Goal: Task Accomplishment & Management: Complete application form

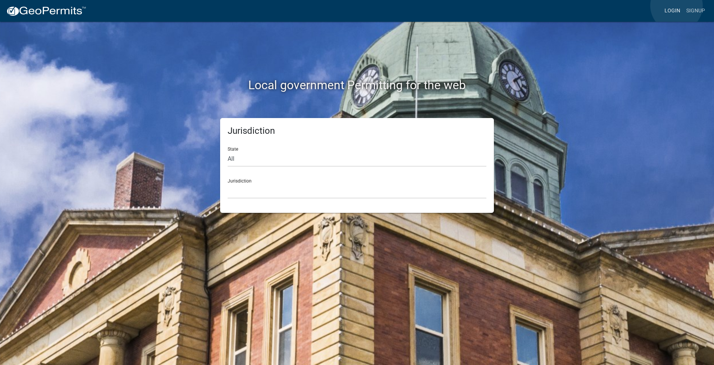
click at [676, 6] on link "Login" at bounding box center [672, 11] width 22 height 14
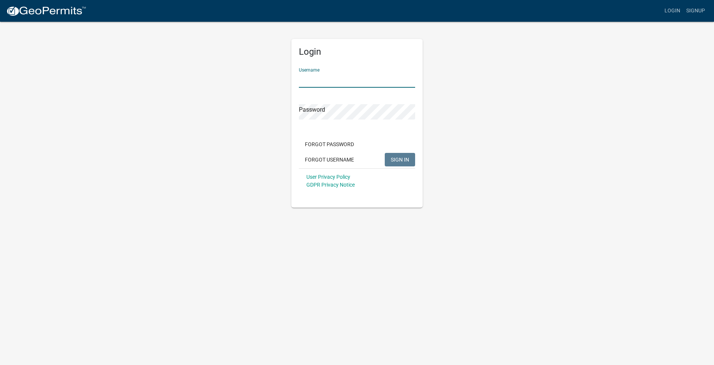
click at [396, 80] on input "Username" at bounding box center [357, 79] width 116 height 15
type input "milktroop"
click at [398, 165] on button "SIGN IN" at bounding box center [400, 159] width 30 height 13
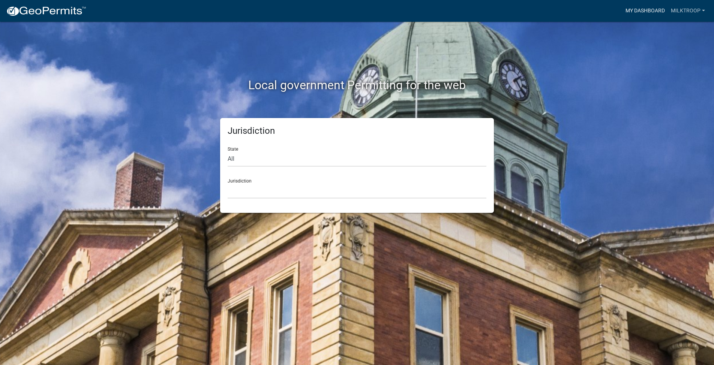
click at [640, 8] on link "My Dashboard" at bounding box center [644, 11] width 45 height 14
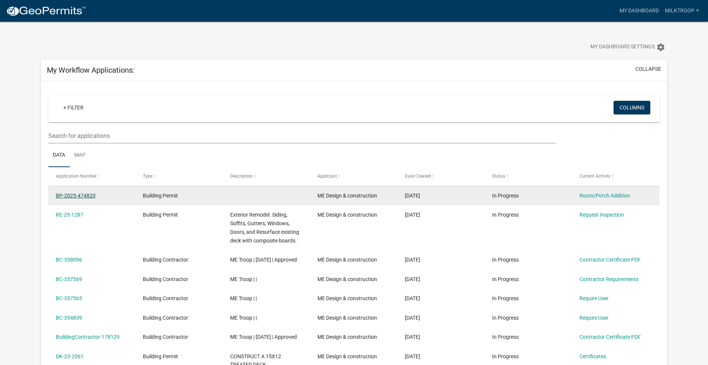
click at [84, 195] on link "BP-2025-474820" at bounding box center [76, 196] width 40 height 6
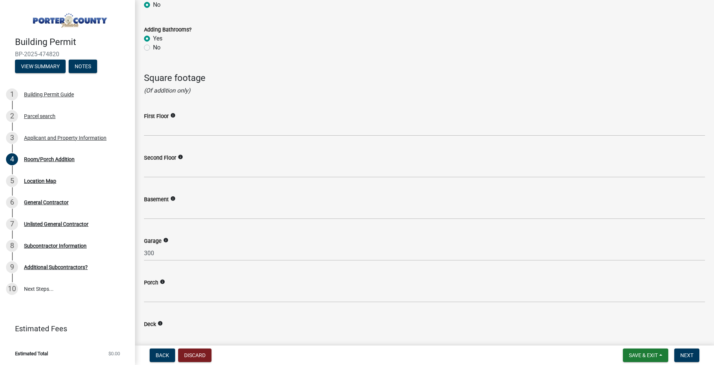
scroll to position [884, 0]
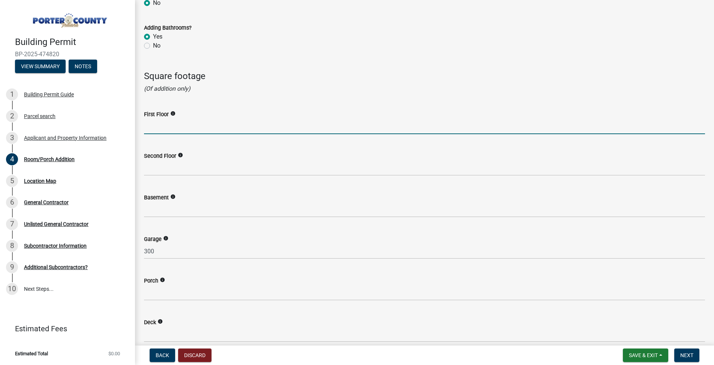
click at [162, 131] on input "text" at bounding box center [424, 126] width 561 height 15
type input "1500"
click at [290, 76] on h4 "Square footage" at bounding box center [424, 76] width 561 height 11
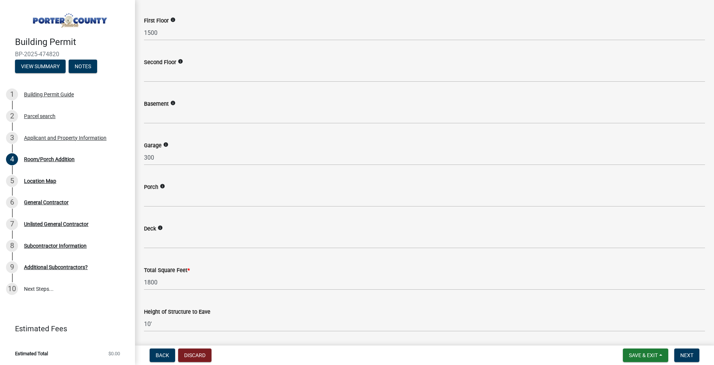
scroll to position [997, 0]
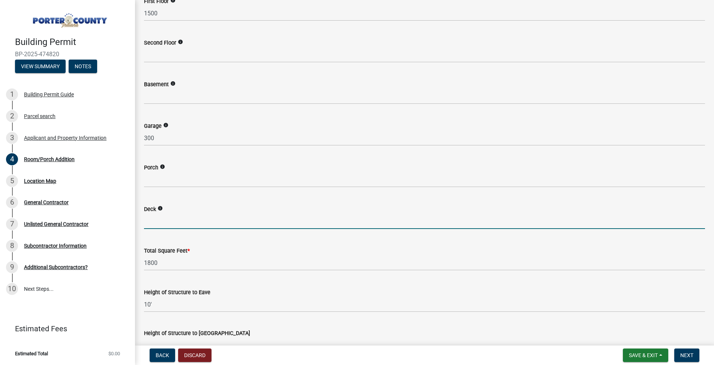
click at [156, 216] on input "text" at bounding box center [424, 221] width 561 height 15
type input "120"
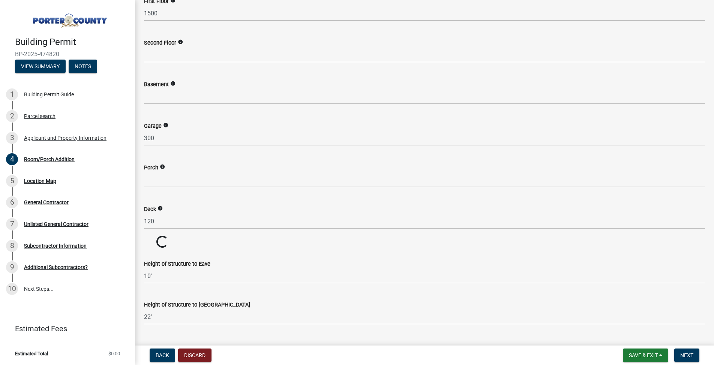
click at [210, 239] on wm-data-entity-input "Total Square Feet * Loading... Loading..." at bounding box center [424, 242] width 561 height 13
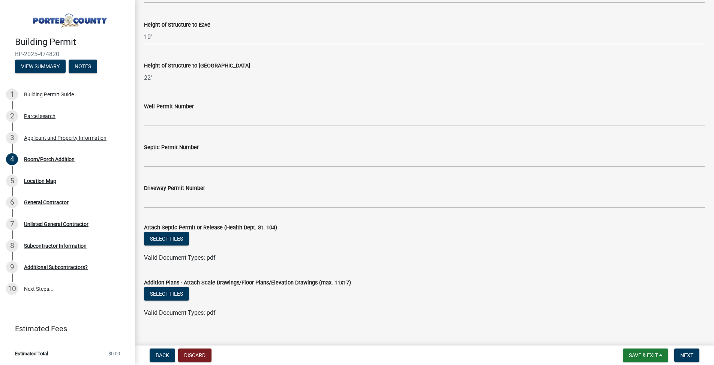
scroll to position [1275, 0]
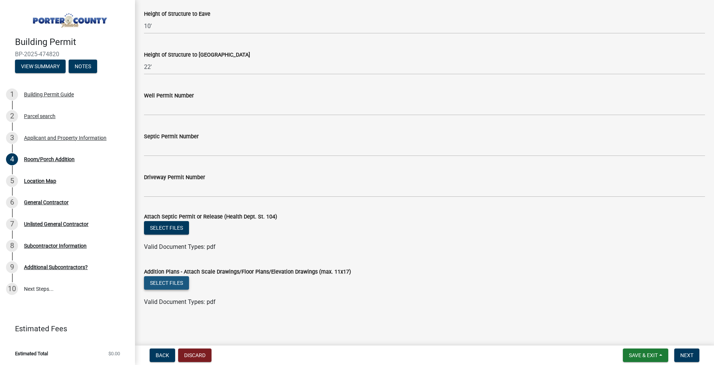
click at [162, 283] on button "Select files" at bounding box center [166, 282] width 45 height 13
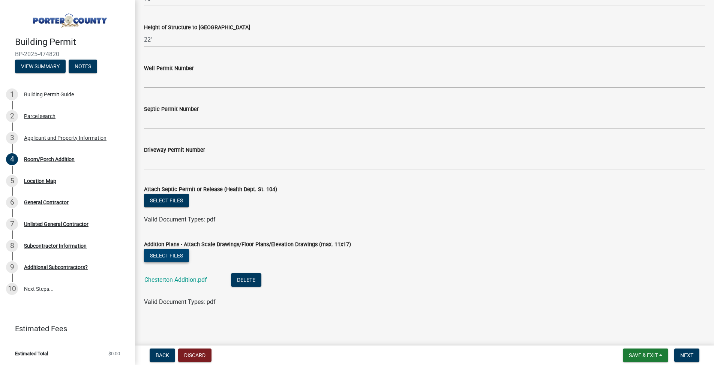
scroll to position [1286, 0]
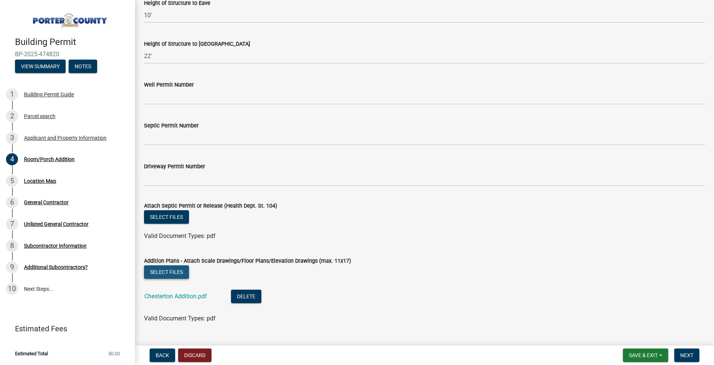
click at [166, 269] on button "Select files" at bounding box center [166, 271] width 45 height 13
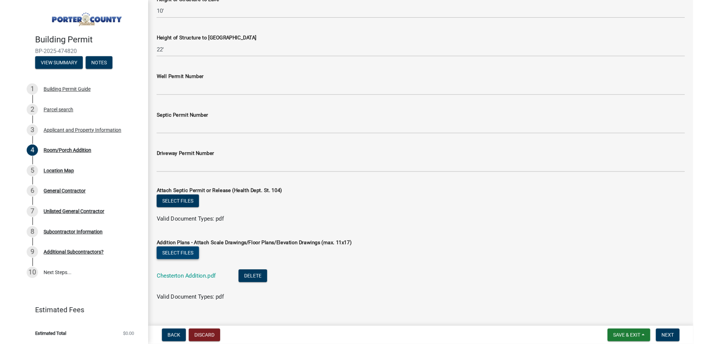
scroll to position [1303, 0]
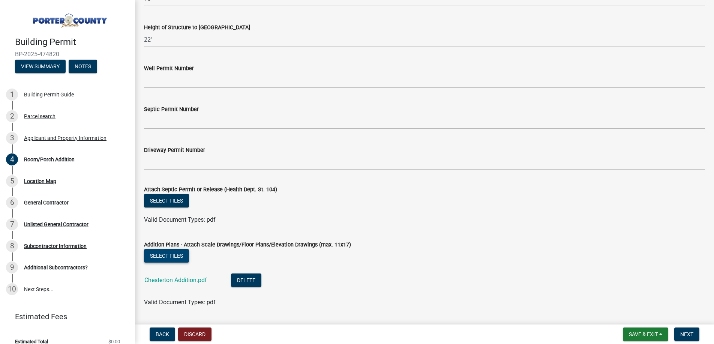
click at [178, 257] on button "Select files" at bounding box center [166, 255] width 45 height 13
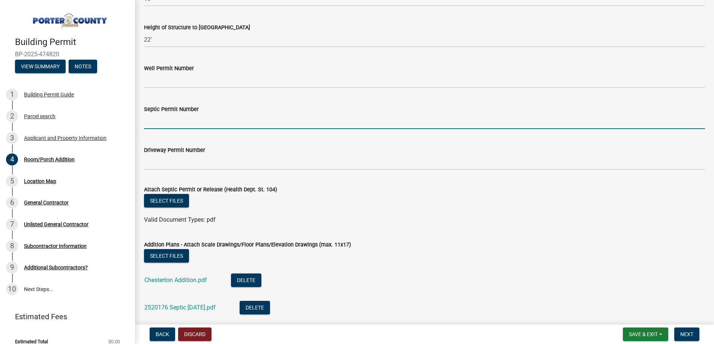
click at [197, 121] on input "Septic Permit Number" at bounding box center [424, 121] width 561 height 15
type input "138658"
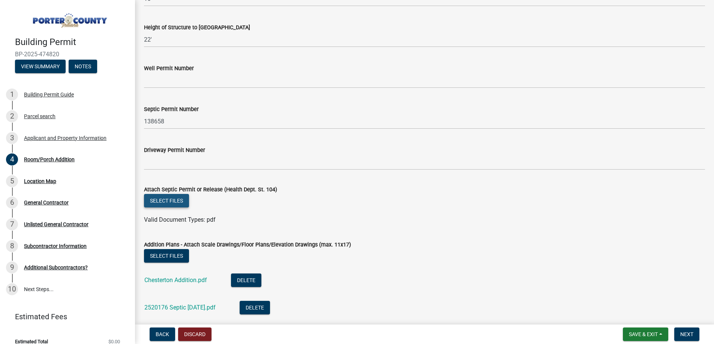
click at [169, 199] on button "Select files" at bounding box center [166, 200] width 45 height 13
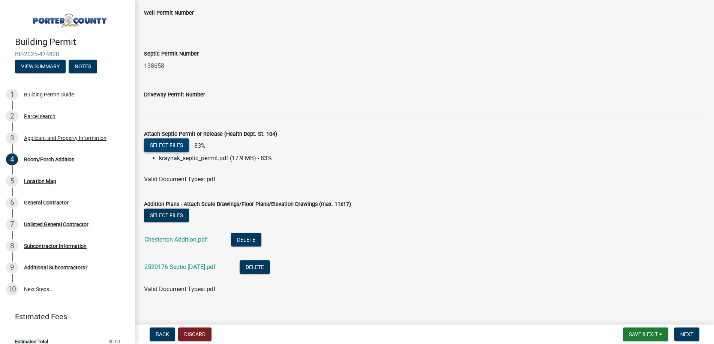
scroll to position [1366, 0]
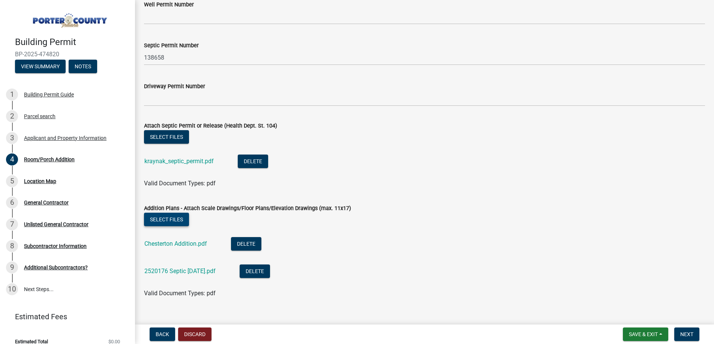
click at [158, 220] on button "Select files" at bounding box center [166, 218] width 45 height 13
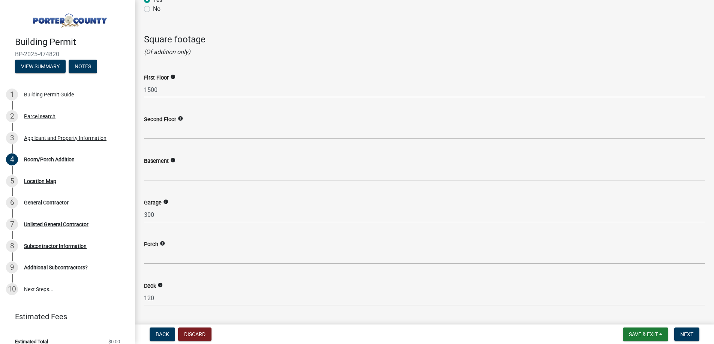
scroll to position [932, 0]
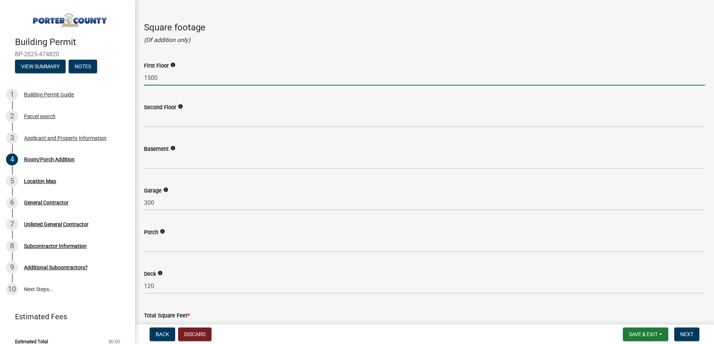
drag, startPoint x: 157, startPoint y: 79, endPoint x: 151, endPoint y: 79, distance: 6.0
click at [151, 79] on input "1500" at bounding box center [424, 77] width 561 height 15
click at [165, 77] on input "1500" at bounding box center [424, 77] width 561 height 15
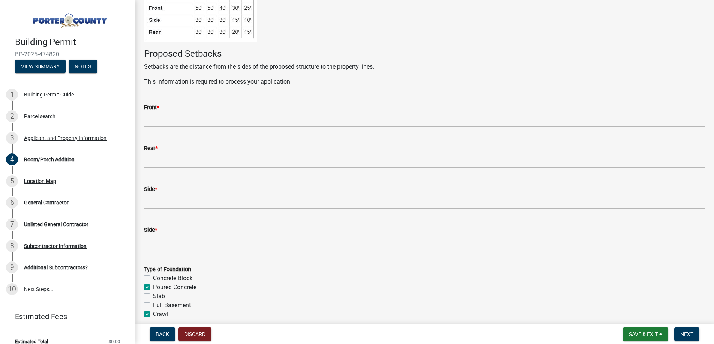
scroll to position [161, 0]
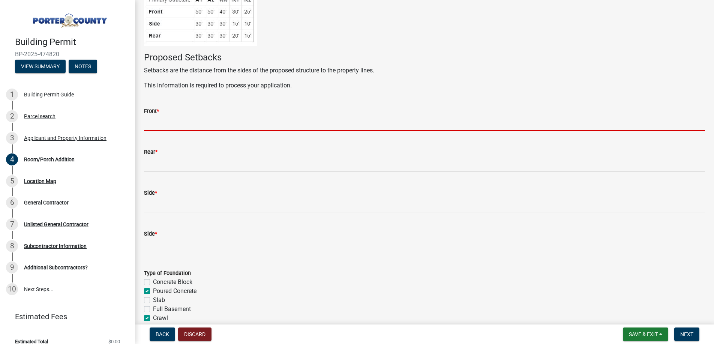
click at [151, 123] on input "Front *" at bounding box center [424, 122] width 561 height 15
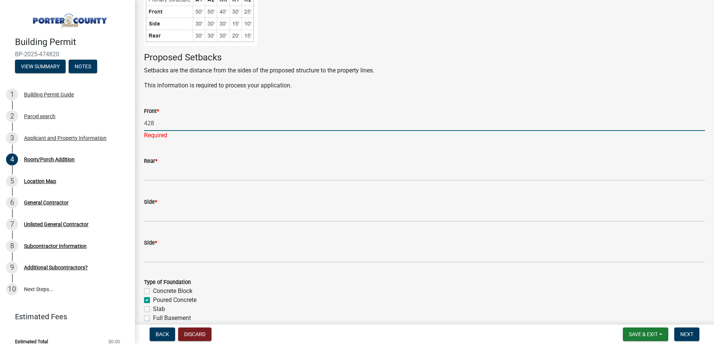
type input "428"
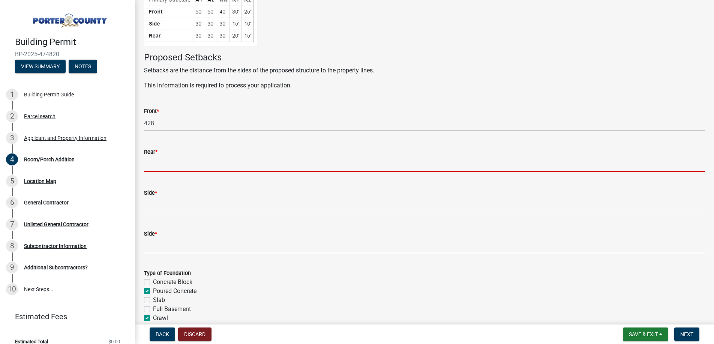
click at [155, 176] on wm-data-entity-input "Rear *" at bounding box center [424, 157] width 561 height 41
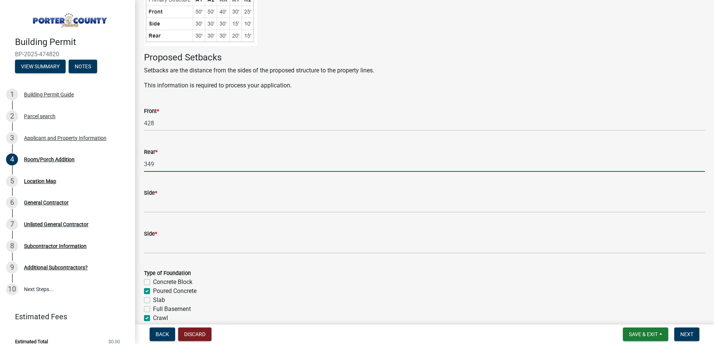
type input "349"
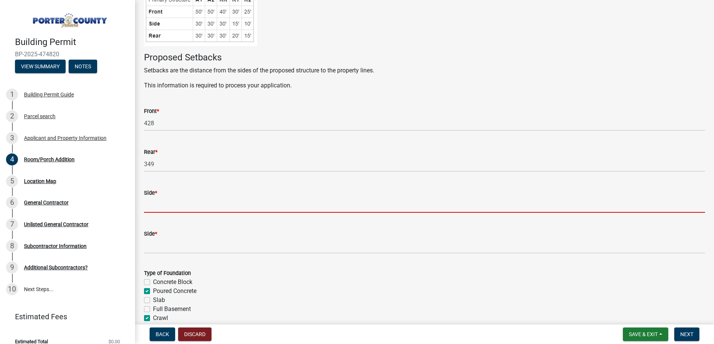
click at [161, 205] on input "Side *" at bounding box center [424, 204] width 561 height 15
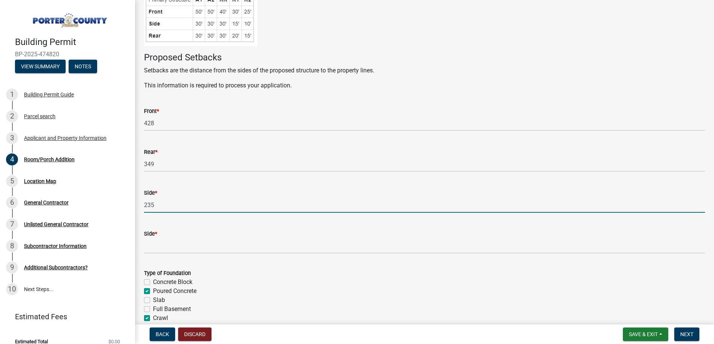
type input "235"
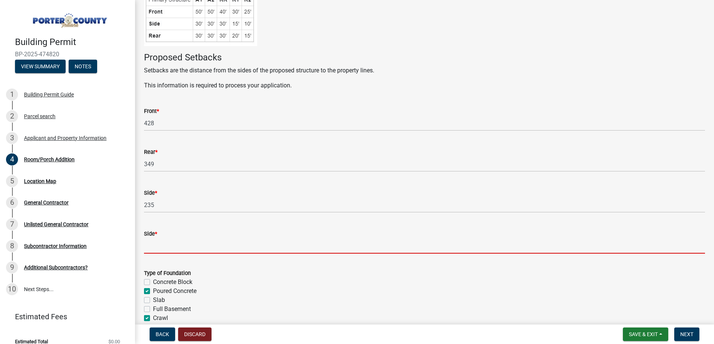
click at [153, 245] on input "Side *" at bounding box center [424, 245] width 561 height 15
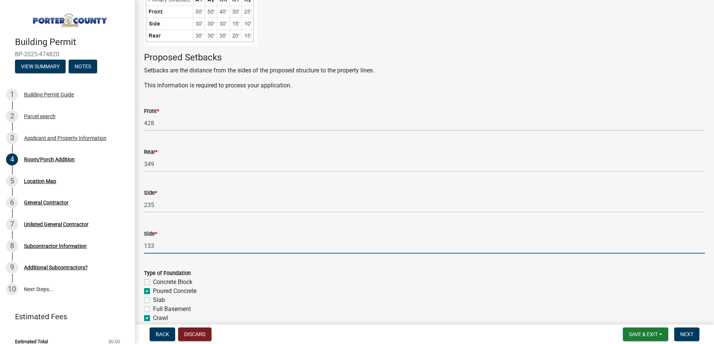
type input "133"
click at [241, 284] on div "Concrete Block" at bounding box center [424, 281] width 561 height 9
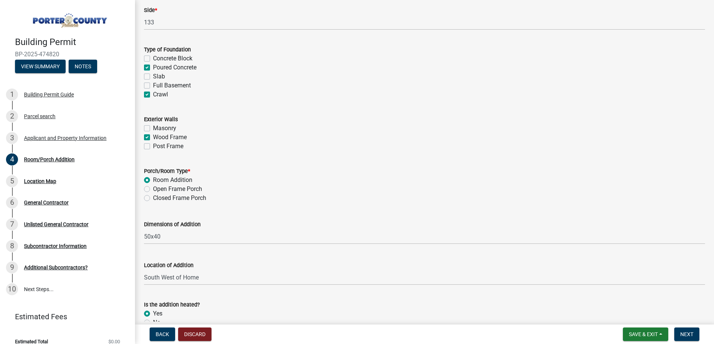
scroll to position [471, 0]
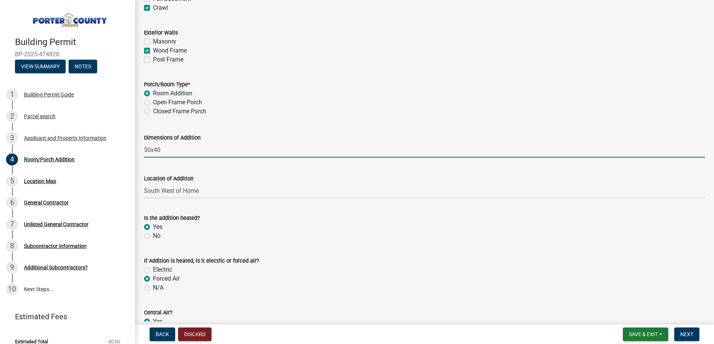
drag, startPoint x: 160, startPoint y: 150, endPoint x: 155, endPoint y: 149, distance: 5.3
click at [155, 149] on input "50x40" at bounding box center [424, 149] width 561 height 15
type input "50x38 approx."
click at [311, 181] on div "Location of Addition" at bounding box center [424, 178] width 561 height 9
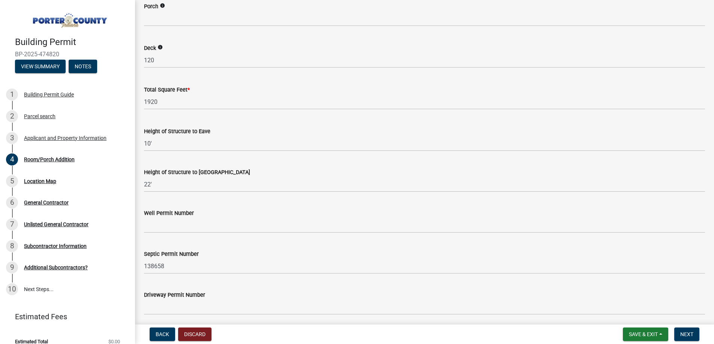
scroll to position [1160, 0]
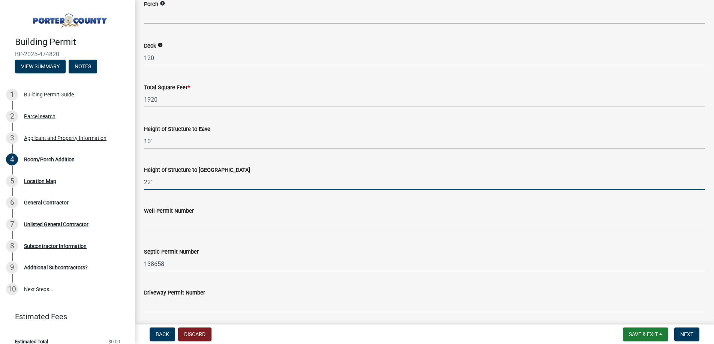
click at [149, 182] on input "22'" at bounding box center [424, 181] width 561 height 15
type input "20'"
click at [181, 195] on wm-data-entity-input "Height of Structure to Roof Peak 20'" at bounding box center [424, 175] width 561 height 41
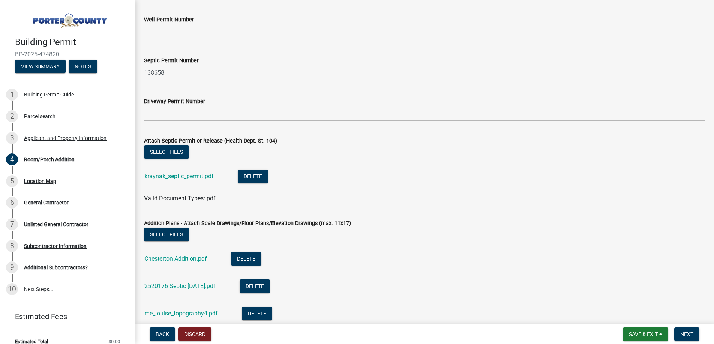
scroll to position [1406, 0]
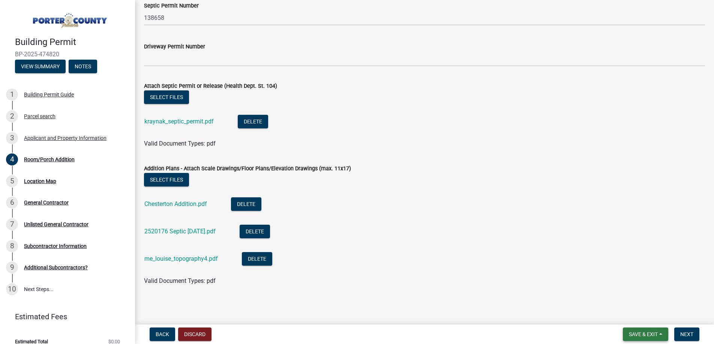
click at [656, 332] on span "Save & Exit" at bounding box center [642, 334] width 29 height 6
click at [642, 294] on button "Save" at bounding box center [638, 296] width 60 height 18
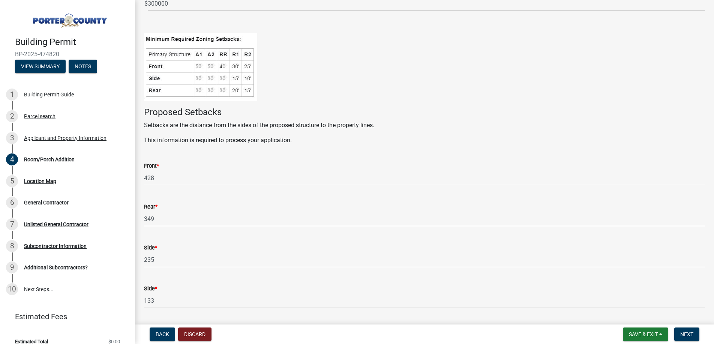
scroll to position [0, 0]
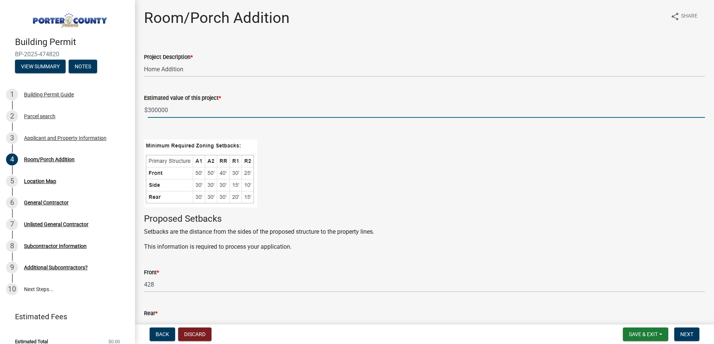
click at [175, 111] on input "300000" at bounding box center [426, 109] width 557 height 15
click at [276, 132] on p at bounding box center [424, 128] width 561 height 9
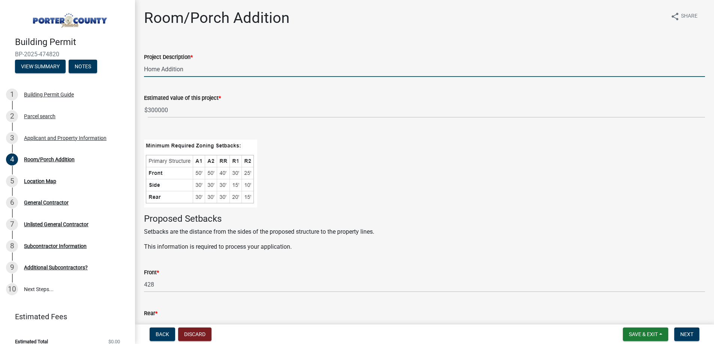
click at [198, 71] on input "Home Addition" at bounding box center [424, 68] width 561 height 15
click at [333, 88] on div "Estimated value of this project * $ 300000" at bounding box center [424, 100] width 561 height 35
click at [199, 68] on input "Home Addition" at bounding box center [424, 68] width 561 height 15
click at [196, 67] on input "Home Addition and remodel" at bounding box center [424, 68] width 561 height 15
type input "Home Addition and Remodel"
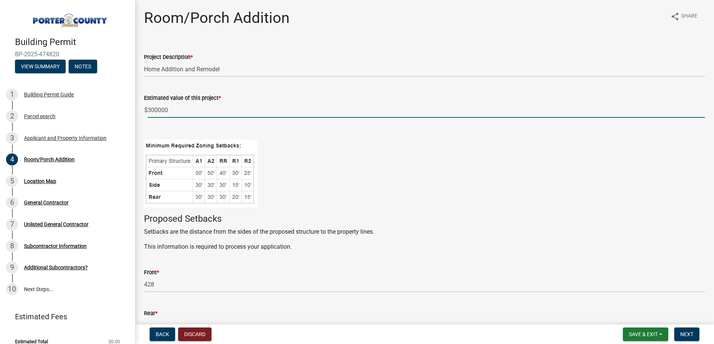
click at [154, 111] on input "300000" at bounding box center [426, 109] width 557 height 15
type input "350000"
click at [300, 87] on div "Estimated value of this project * $ 350000" at bounding box center [424, 100] width 561 height 35
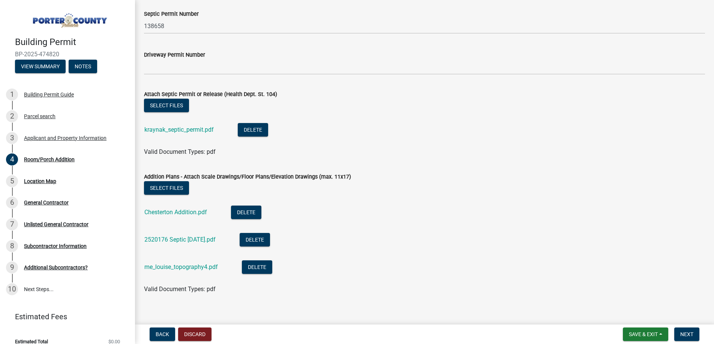
scroll to position [1406, 0]
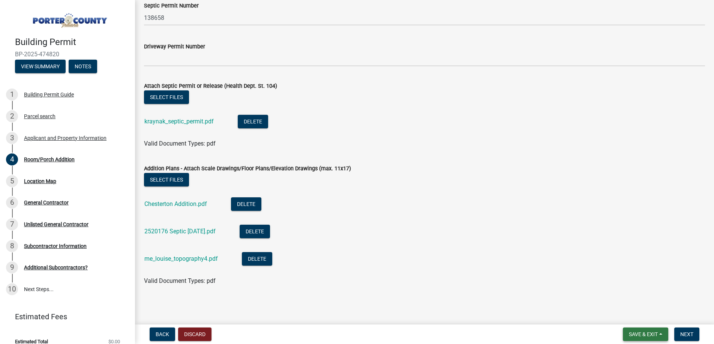
click at [649, 331] on span "Save & Exit" at bounding box center [642, 334] width 29 height 6
click at [636, 296] on button "Save" at bounding box center [638, 296] width 60 height 18
click at [688, 327] on button "Next" at bounding box center [686, 333] width 25 height 13
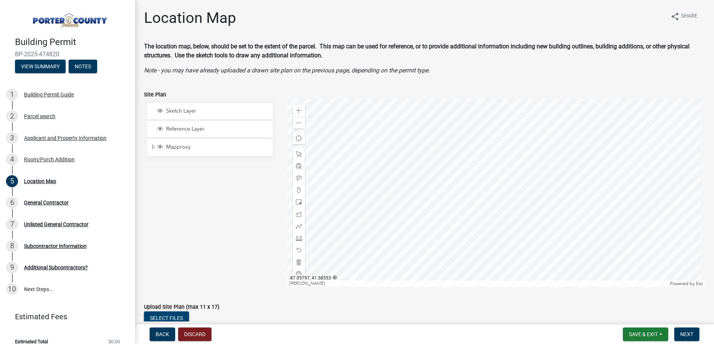
click at [183, 313] on button "Select files" at bounding box center [166, 317] width 45 height 13
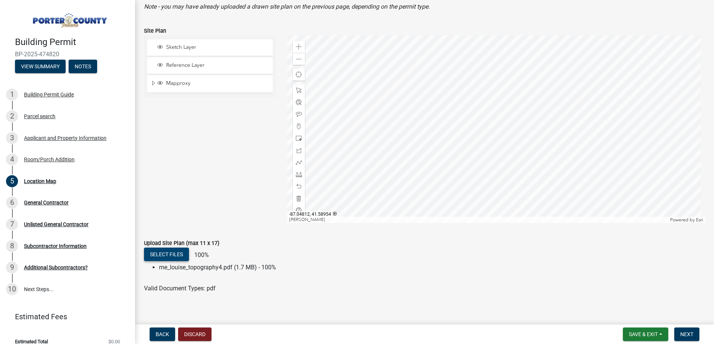
scroll to position [71, 0]
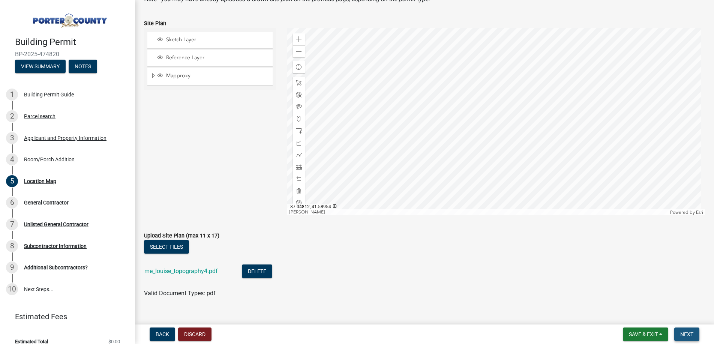
click at [690, 333] on span "Next" at bounding box center [686, 334] width 13 height 6
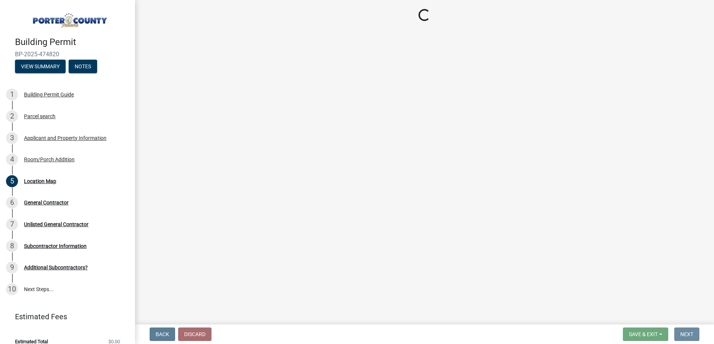
scroll to position [0, 0]
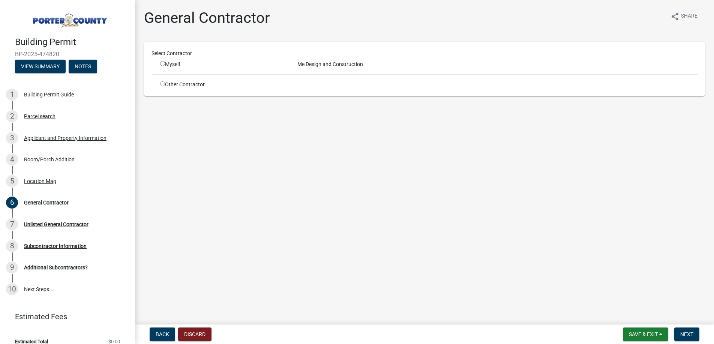
click at [163, 62] on input "radio" at bounding box center [162, 63] width 5 height 5
radio input "true"
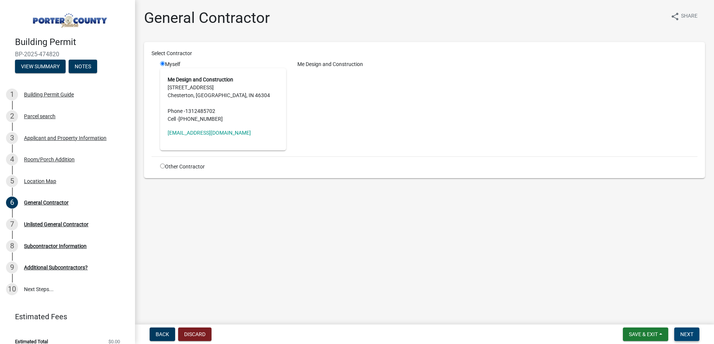
click at [682, 328] on button "Next" at bounding box center [686, 333] width 25 height 13
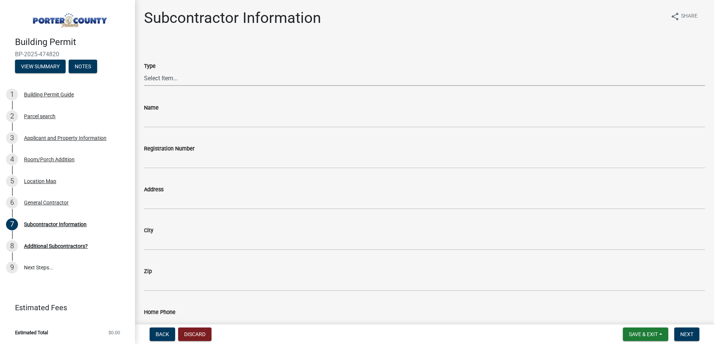
click at [154, 77] on select "Select Item... Concrete Plumbing Electrical HVAC Framing Roofing Insulation Lan…" at bounding box center [424, 77] width 561 height 15
select select "efdc4ab2-fecf-44c9-8db5-461c68afeef8"
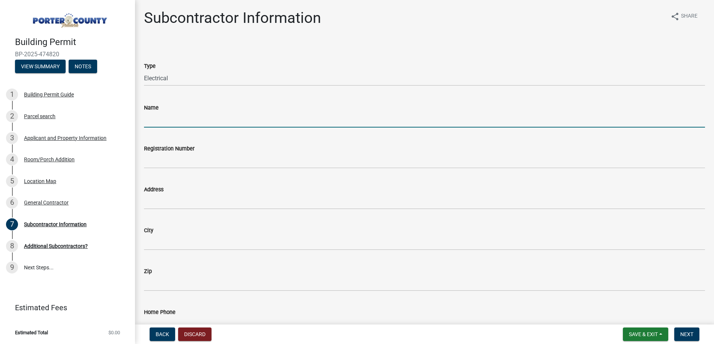
click at [153, 120] on input "Name" at bounding box center [424, 119] width 561 height 15
type input "Circuit Solutions"
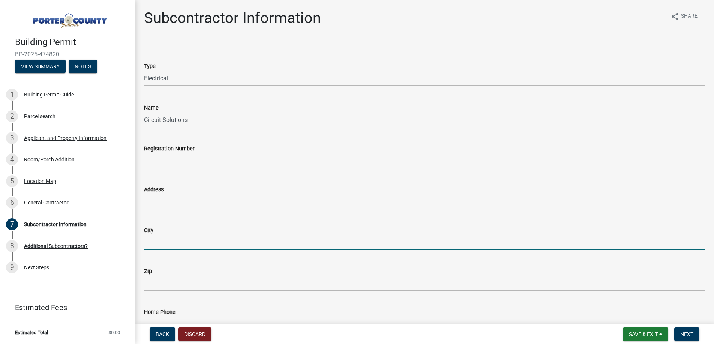
drag, startPoint x: 169, startPoint y: 241, endPoint x: 171, endPoint y: 235, distance: 6.8
click at [169, 241] on input "City" at bounding box center [424, 242] width 561 height 15
type input "Valparaiso"
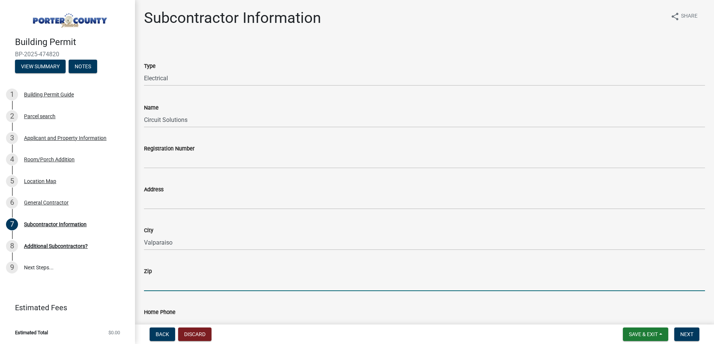
click at [174, 281] on input "Zip" at bounding box center [424, 282] width 561 height 15
type input "46385"
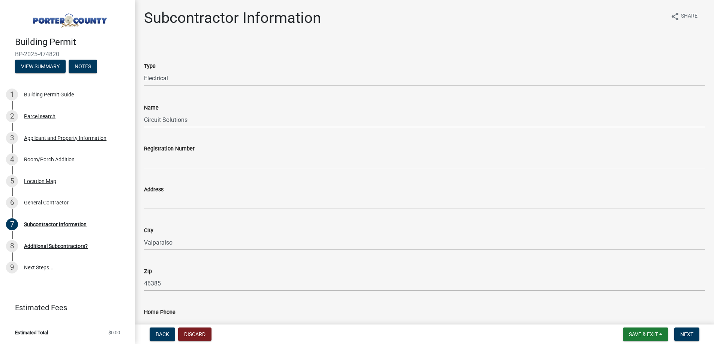
click at [207, 315] on div "Home Phone" at bounding box center [424, 311] width 561 height 9
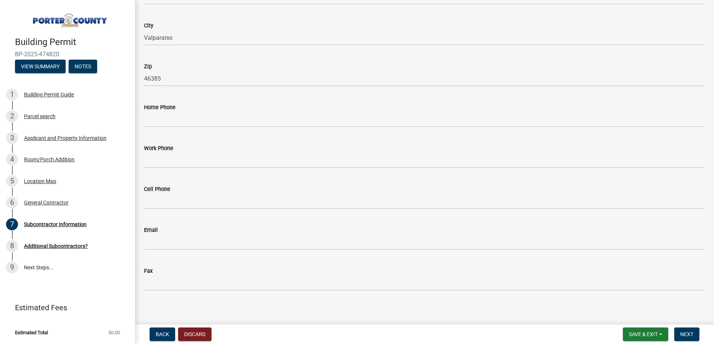
scroll to position [209, 0]
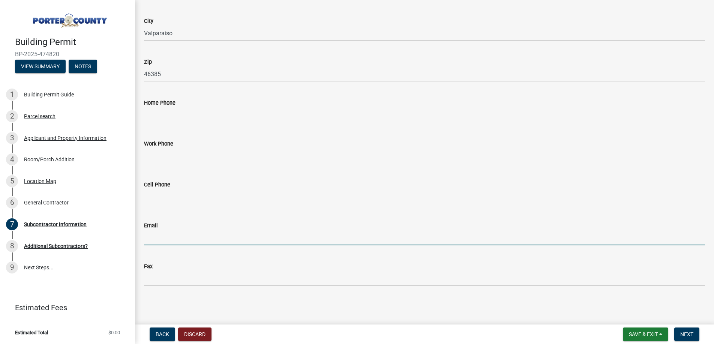
click at [202, 232] on input "Email" at bounding box center [424, 237] width 561 height 15
type input "[EMAIL_ADDRESS][DOMAIN_NAME]"
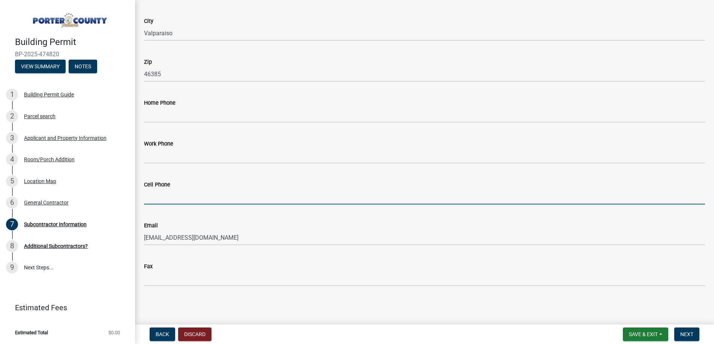
click at [150, 196] on input "Cell Phone" at bounding box center [424, 196] width 561 height 15
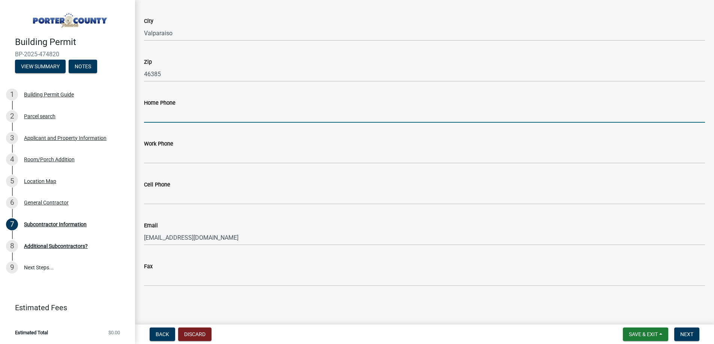
click at [152, 114] on input "Home Phone" at bounding box center [424, 114] width 561 height 15
type input "[PHONE_NUMBER]"
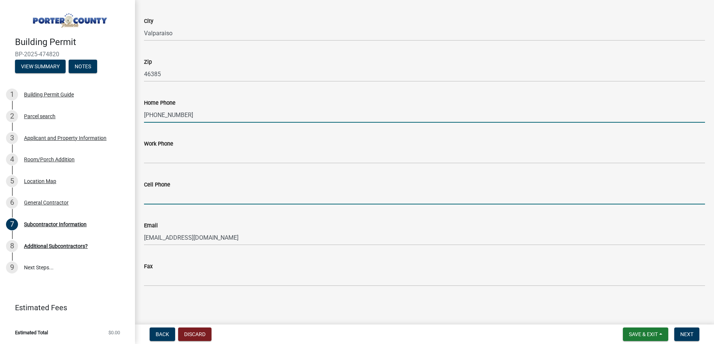
click at [184, 190] on input "Cell Phone" at bounding box center [424, 196] width 561 height 15
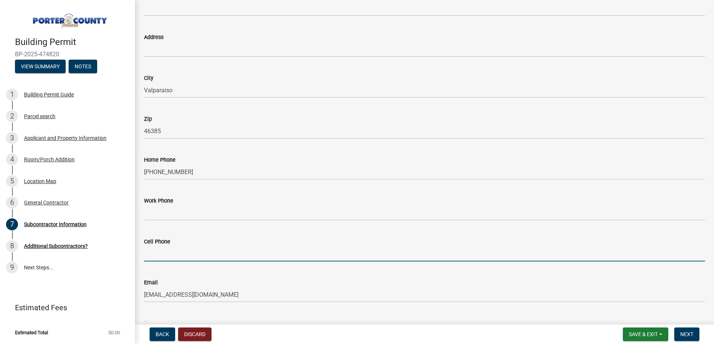
scroll to position [151, 0]
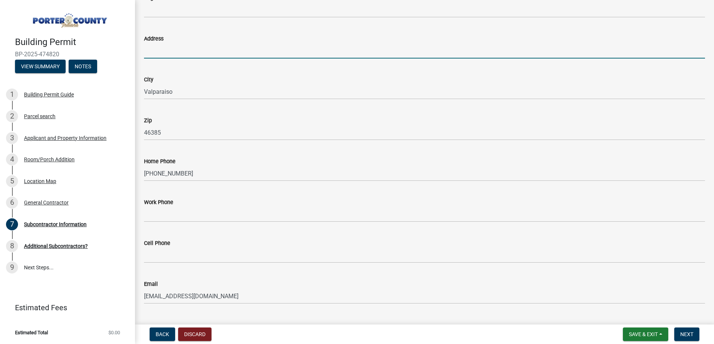
click at [190, 52] on input "Address" at bounding box center [424, 50] width 561 height 15
click at [211, 49] on input "397 West" at bounding box center [424, 50] width 561 height 15
type input "[STREET_ADDRESS]"
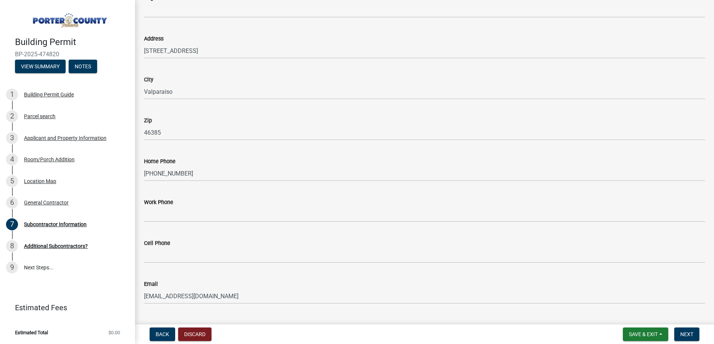
click at [220, 77] on div "City" at bounding box center [424, 79] width 561 height 9
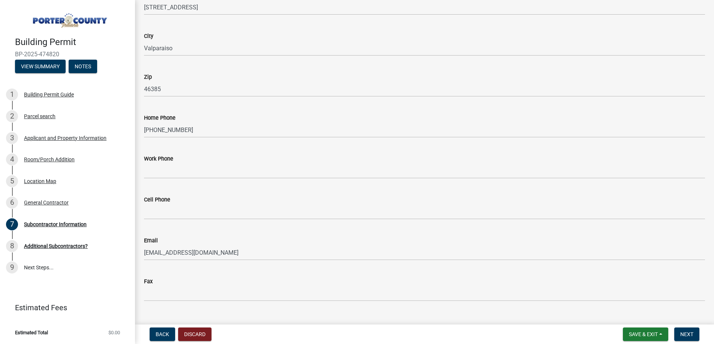
scroll to position [209, 0]
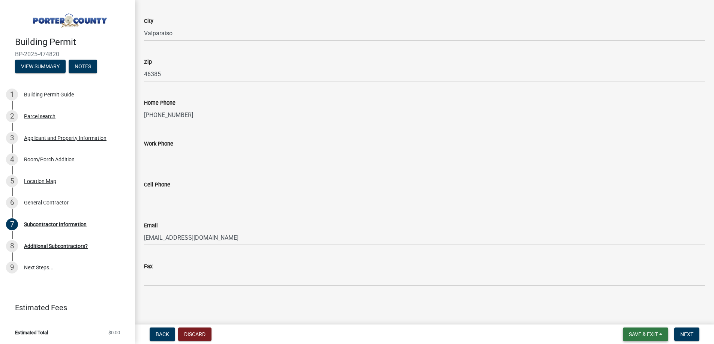
click at [646, 334] on span "Save & Exit" at bounding box center [642, 334] width 29 height 6
click at [645, 297] on button "Save" at bounding box center [638, 296] width 60 height 18
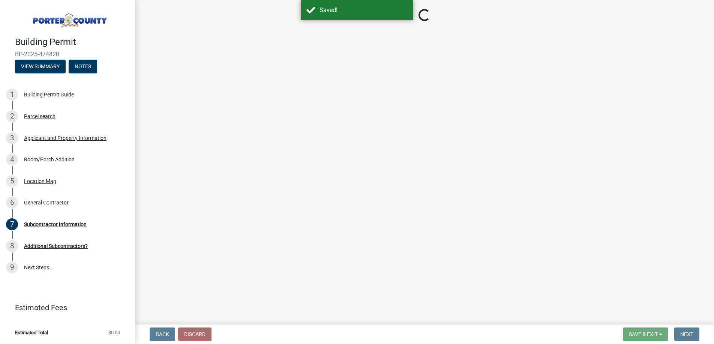
select select "efdc4ab2-fecf-44c9-8db5-461c68afeef8"
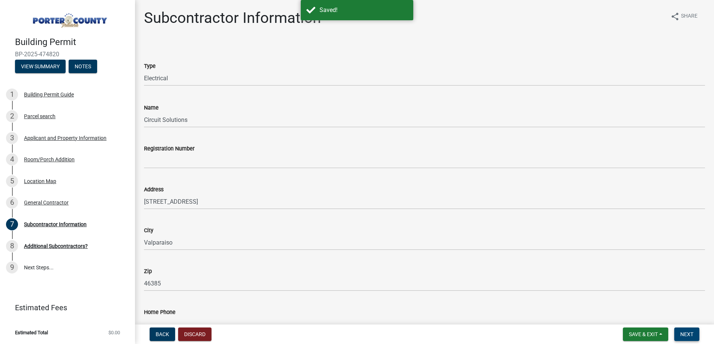
click at [682, 329] on button "Next" at bounding box center [686, 333] width 25 height 13
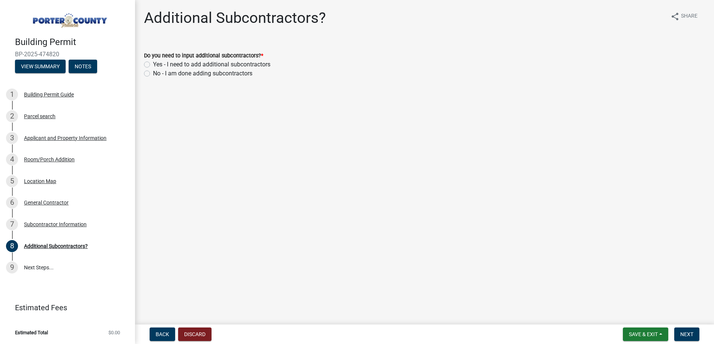
click at [187, 65] on label "Yes - I need to add additional subcontractors" at bounding box center [211, 64] width 117 height 9
click at [158, 65] on input "Yes - I need to add additional subcontractors" at bounding box center [155, 62] width 5 height 5
radio input "true"
click at [682, 332] on span "Next" at bounding box center [686, 334] width 13 height 6
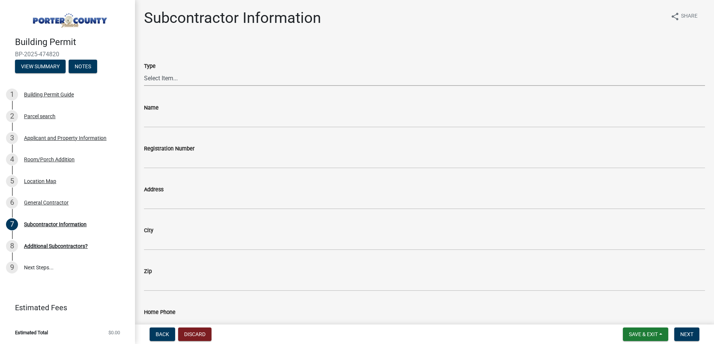
click at [150, 76] on select "Select Item... Concrete Plumbing Electrical HVAC Framing Roofing Insulation Lan…" at bounding box center [424, 77] width 561 height 15
select select "cbf01e98-b2b8-4fbb-97e2-8bd83283709f"
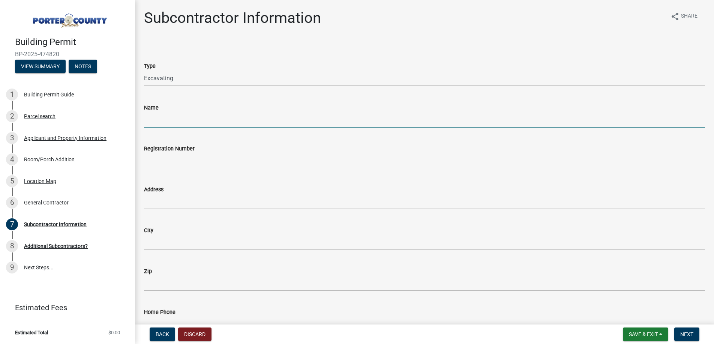
click at [162, 120] on input "Name" at bounding box center [424, 119] width 561 height 15
type input "[PERSON_NAME] Escavating"
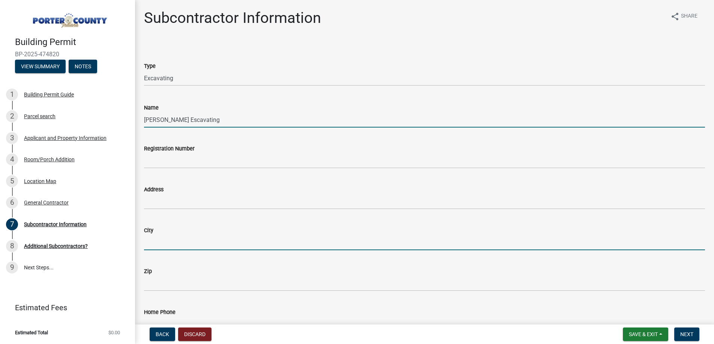
click at [162, 242] on input "City" at bounding box center [424, 242] width 561 height 15
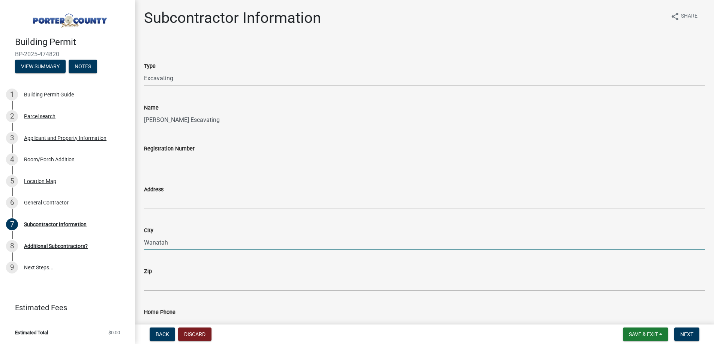
click at [180, 249] on input "Wanatah" at bounding box center [424, 242] width 561 height 15
type input "Wanatah"
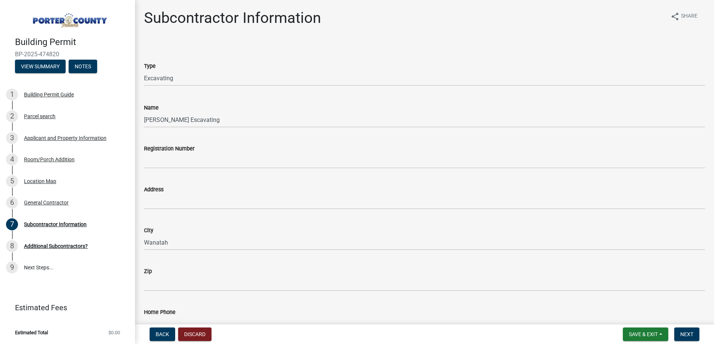
click at [173, 259] on div "Zip" at bounding box center [424, 273] width 561 height 35
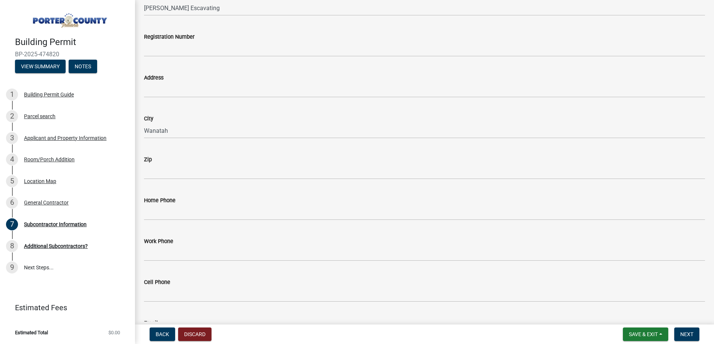
scroll to position [113, 0]
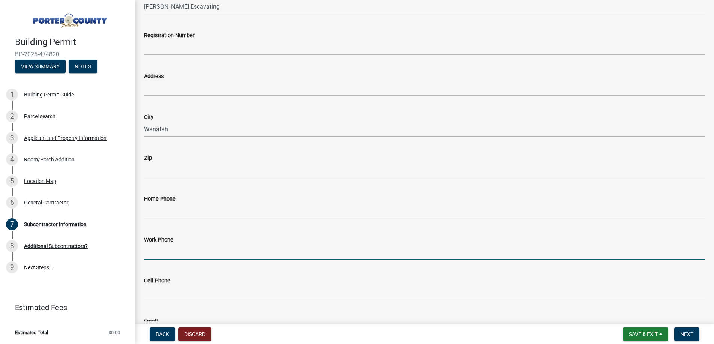
click at [199, 247] on input "Work Phone" at bounding box center [424, 251] width 561 height 15
type input "[PHONE_NUMBER]"
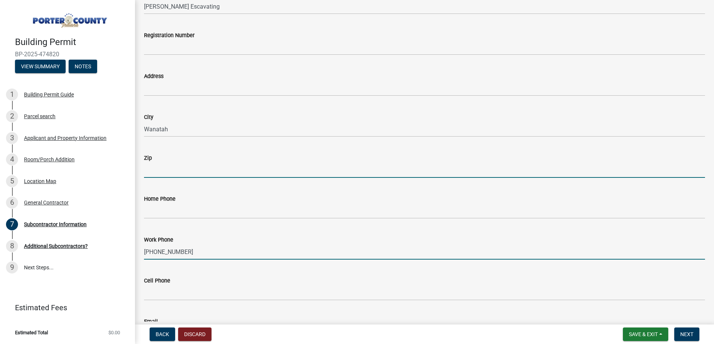
click at [215, 176] on input "Zip" at bounding box center [424, 169] width 561 height 15
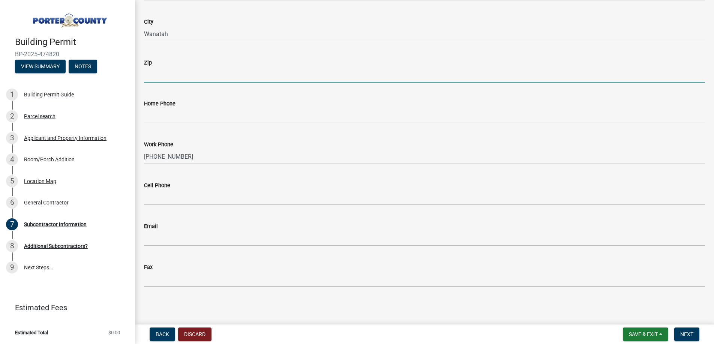
scroll to position [209, 0]
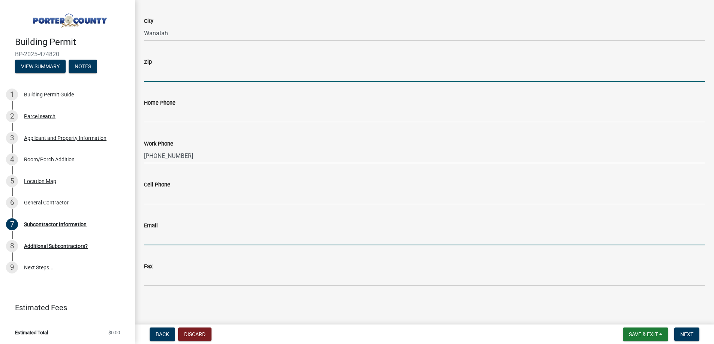
click at [150, 238] on input "Email" at bounding box center [424, 237] width 561 height 15
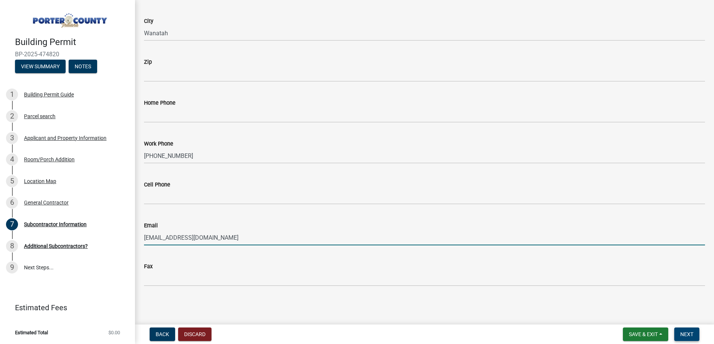
type input "[EMAIL_ADDRESS][DOMAIN_NAME]"
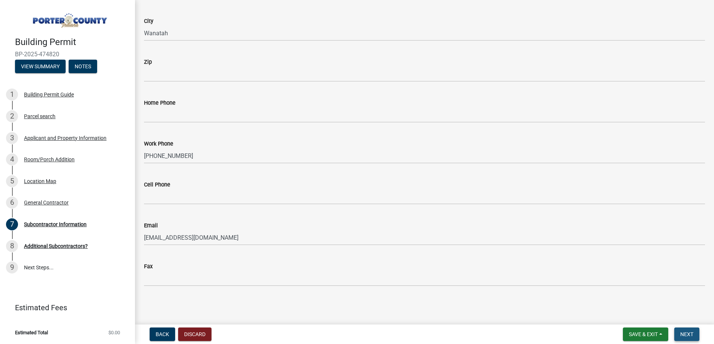
click at [684, 332] on span "Next" at bounding box center [686, 334] width 13 height 6
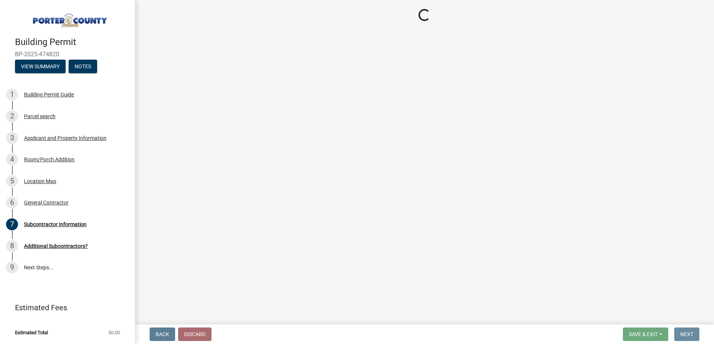
scroll to position [0, 0]
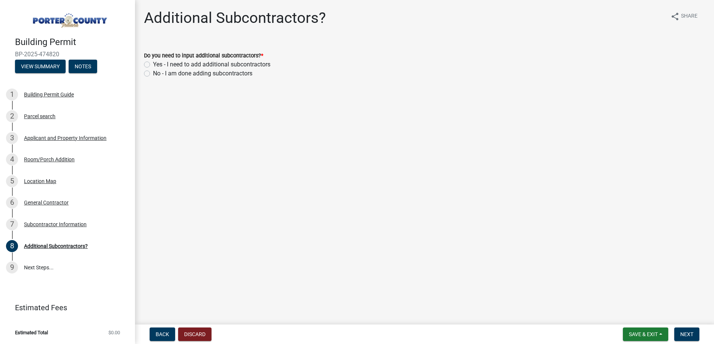
click at [184, 64] on label "Yes - I need to add additional subcontractors" at bounding box center [211, 64] width 117 height 9
click at [158, 64] on input "Yes - I need to add additional subcontractors" at bounding box center [155, 62] width 5 height 5
radio input "true"
click at [682, 331] on span "Next" at bounding box center [686, 334] width 13 height 6
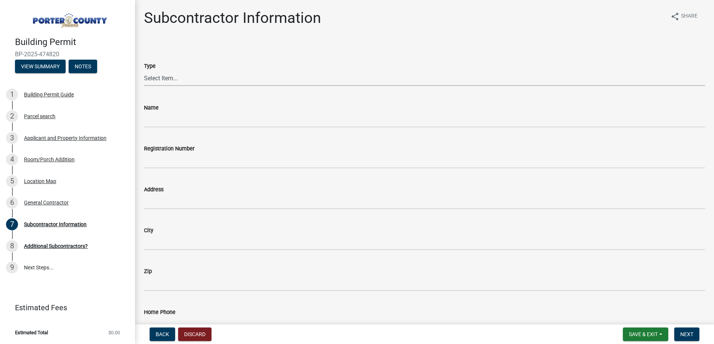
click at [170, 76] on select "Select Item... Concrete Plumbing Electrical HVAC Framing Roofing Insulation Lan…" at bounding box center [424, 77] width 561 height 15
click at [174, 79] on select "Select Item... Concrete Plumbing Electrical HVAC Framing Roofing Insulation Lan…" at bounding box center [424, 77] width 561 height 15
select select "cd97cfe4-1a4e-44da-bf01-15313709366c"
click at [645, 330] on button "Save & Exit" at bounding box center [644, 333] width 45 height 13
click at [631, 295] on button "Save" at bounding box center [638, 296] width 60 height 18
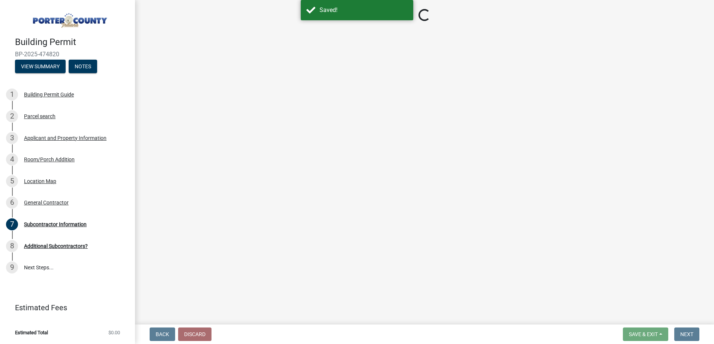
select select "cd97cfe4-1a4e-44da-bf01-15313709366c"
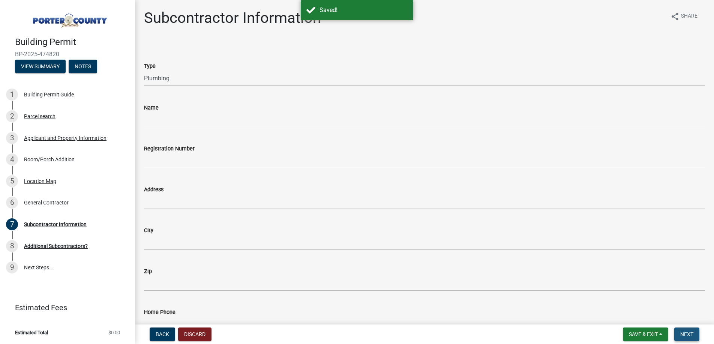
click at [682, 332] on span "Next" at bounding box center [686, 334] width 13 height 6
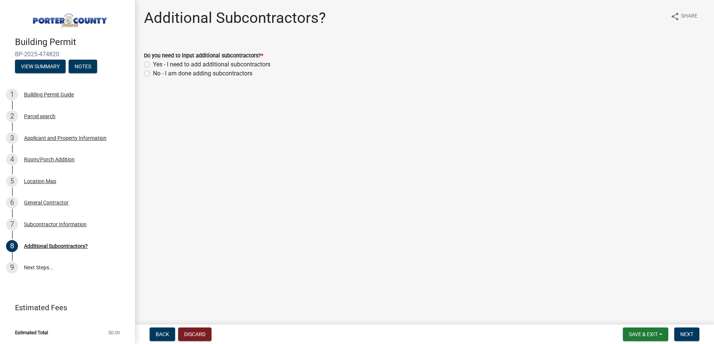
click at [208, 64] on label "Yes - I need to add additional subcontractors" at bounding box center [211, 64] width 117 height 9
click at [158, 64] on input "Yes - I need to add additional subcontractors" at bounding box center [155, 62] width 5 height 5
radio input "true"
click at [680, 332] on span "Next" at bounding box center [686, 334] width 13 height 6
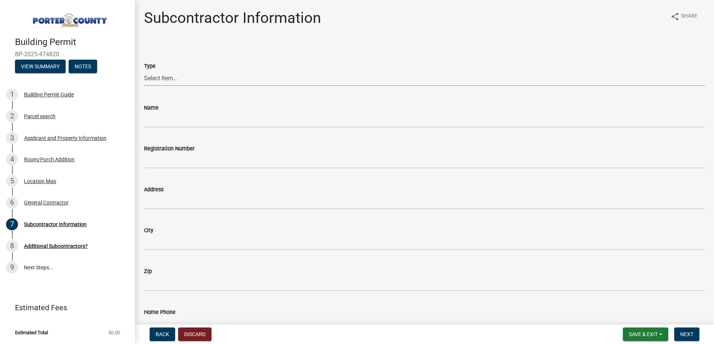
click at [169, 79] on select "Select Item... Concrete Plumbing Electrical HVAC Framing Roofing Insulation Lan…" at bounding box center [424, 77] width 561 height 15
click at [636, 331] on span "Save & Exit" at bounding box center [642, 334] width 29 height 6
click at [625, 295] on button "Save" at bounding box center [638, 296] width 60 height 18
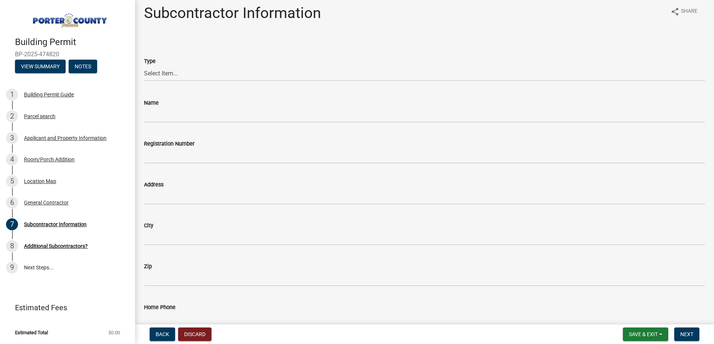
scroll to position [2, 0]
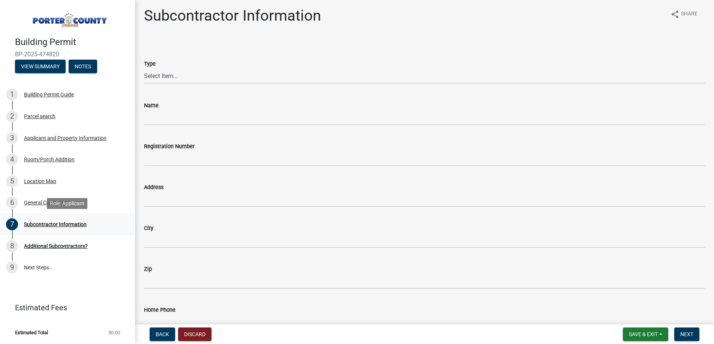
click at [40, 222] on div "Subcontractor Information" at bounding box center [55, 223] width 63 height 5
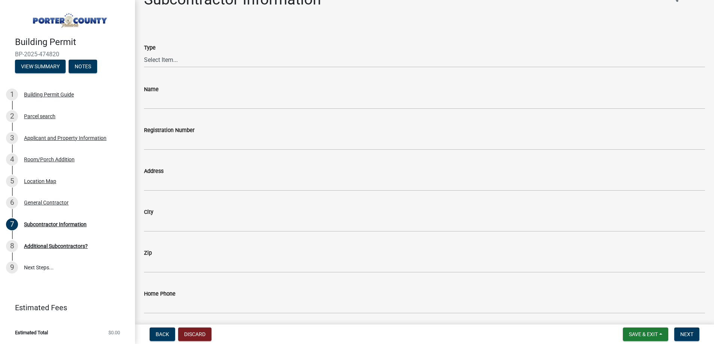
scroll to position [15, 0]
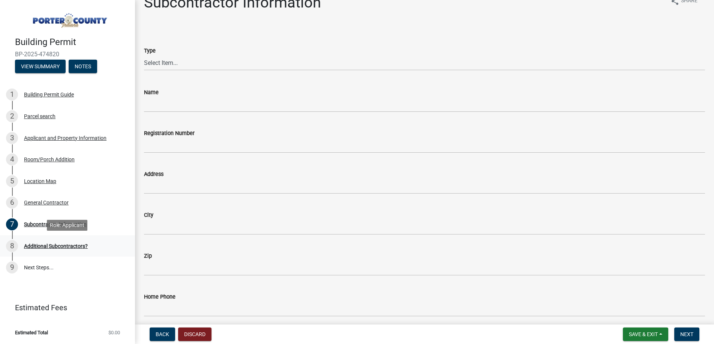
click at [37, 245] on div "Additional Subcontractors?" at bounding box center [56, 245] width 64 height 5
click at [29, 260] on link "9 Next Steps..." at bounding box center [67, 267] width 135 height 22
click at [690, 332] on span "Next" at bounding box center [686, 334] width 13 height 6
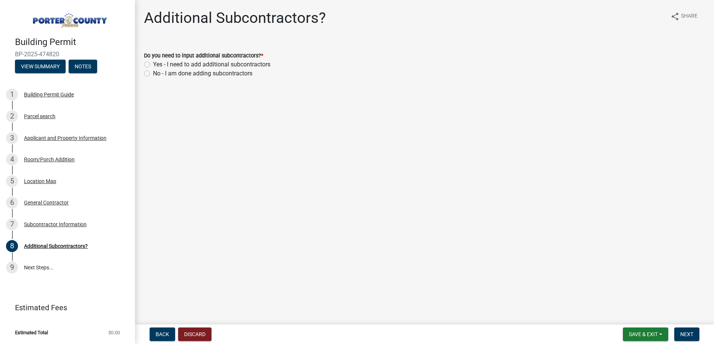
click at [213, 74] on label "No - I am done adding subcontractors" at bounding box center [202, 73] width 99 height 9
click at [158, 74] on input "No - I am done adding subcontractors" at bounding box center [155, 71] width 5 height 5
radio input "true"
click at [688, 334] on span "Next" at bounding box center [686, 334] width 13 height 6
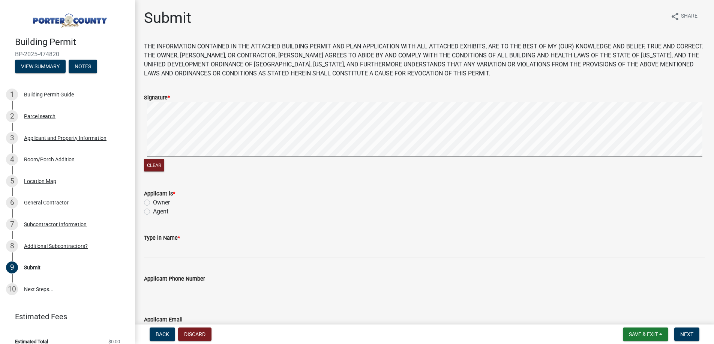
click at [153, 212] on label "Agent" at bounding box center [160, 211] width 15 height 9
click at [153, 212] on input "Agent" at bounding box center [155, 209] width 5 height 5
radio input "true"
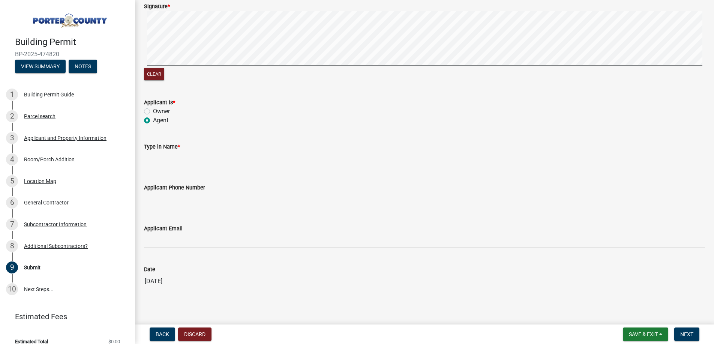
scroll to position [100, 0]
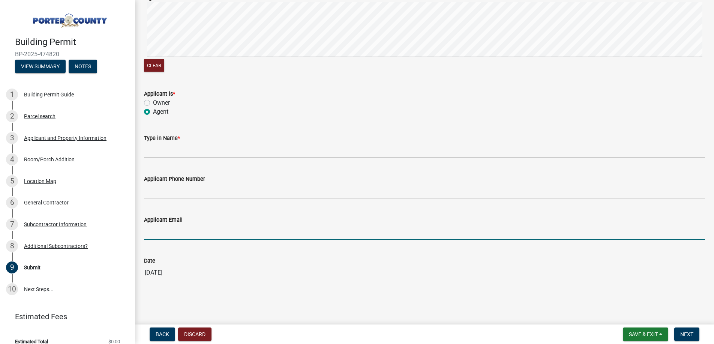
click at [205, 231] on input "Applicant Email" at bounding box center [424, 231] width 561 height 15
type input "[EMAIL_ADDRESS][DOMAIN_NAME]"
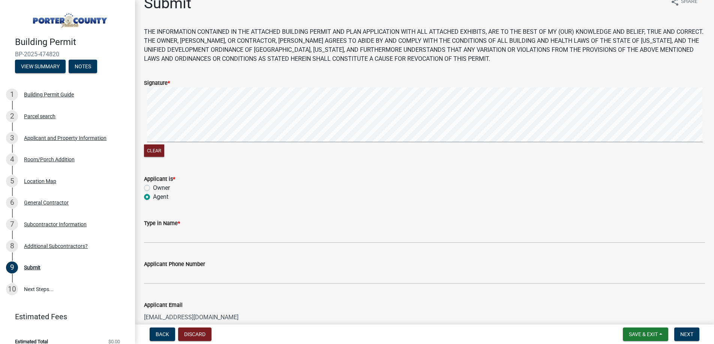
scroll to position [11, 0]
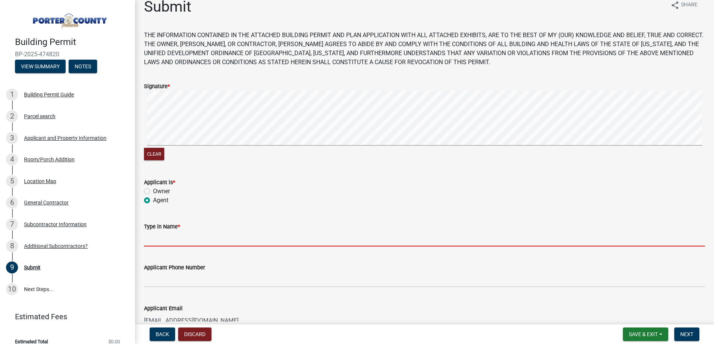
click at [163, 237] on input "Type in Name *" at bounding box center [424, 238] width 561 height 15
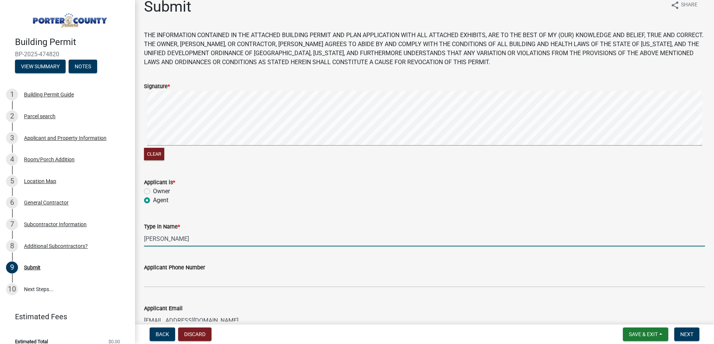
type input "[PERSON_NAME]"
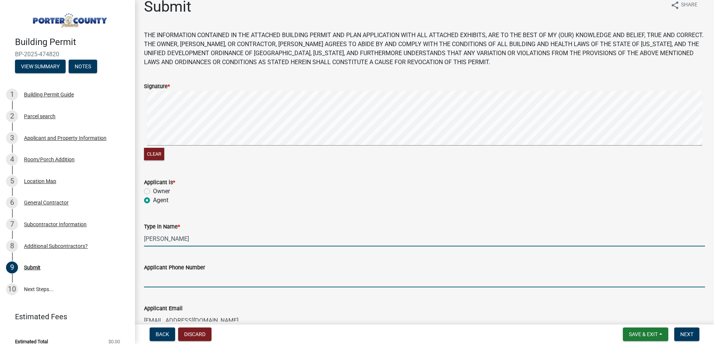
click at [174, 278] on input "Applicant Phone Number" at bounding box center [424, 279] width 561 height 15
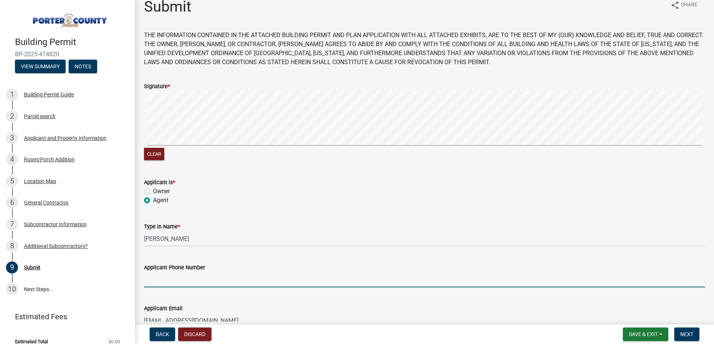
type input "[PHONE_NUMBER]"
click at [637, 332] on span "Save & Exit" at bounding box center [642, 334] width 29 height 6
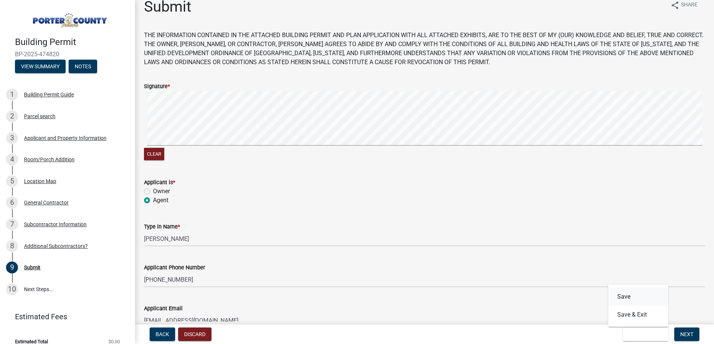
click at [638, 295] on button "Save" at bounding box center [638, 296] width 60 height 18
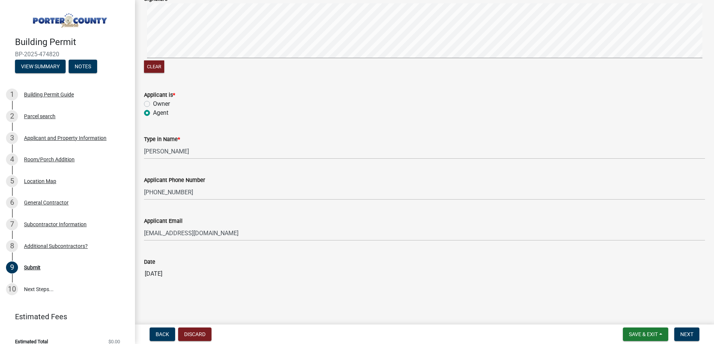
scroll to position [100, 0]
click at [691, 332] on span "Next" at bounding box center [686, 334] width 13 height 6
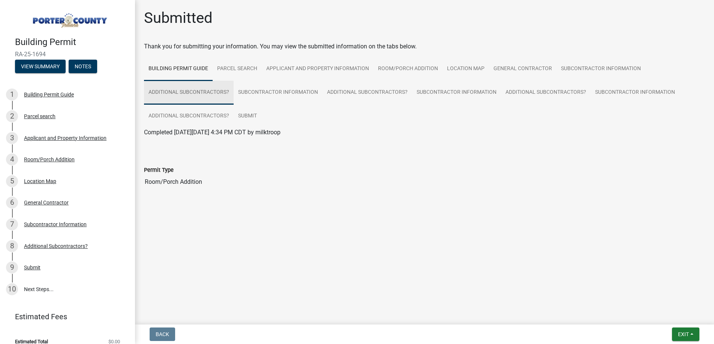
click at [209, 94] on link "Additional Subcontractors?" at bounding box center [189, 93] width 90 height 24
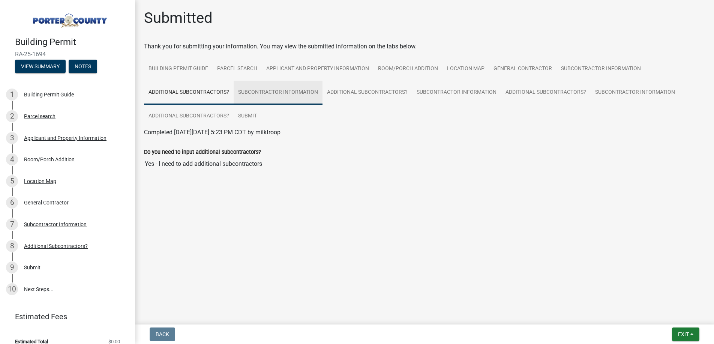
click at [244, 92] on link "Subcontractor Information" at bounding box center [277, 93] width 89 height 24
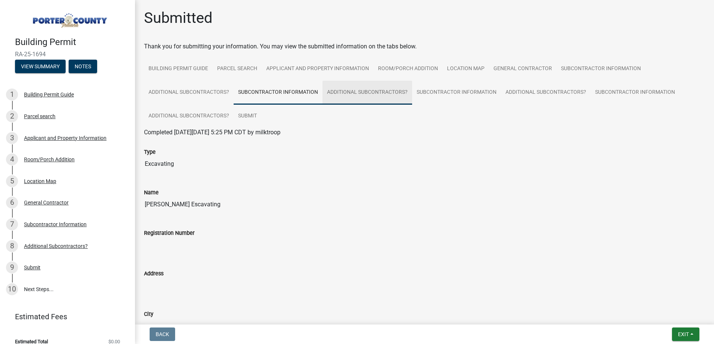
click at [341, 90] on link "Additional Subcontractors?" at bounding box center [367, 93] width 90 height 24
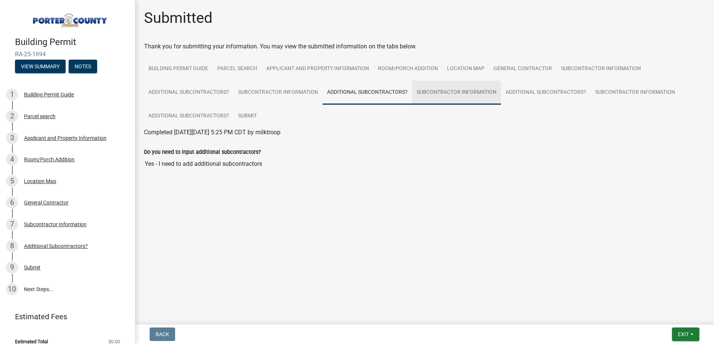
click at [433, 93] on link "Subcontractor Information" at bounding box center [456, 93] width 89 height 24
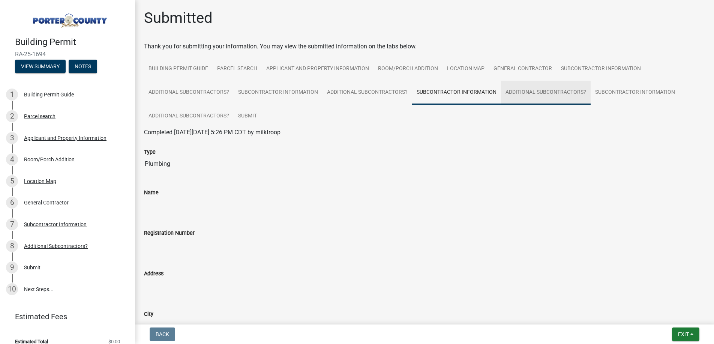
click at [516, 92] on link "Additional Subcontractors?" at bounding box center [546, 93] width 90 height 24
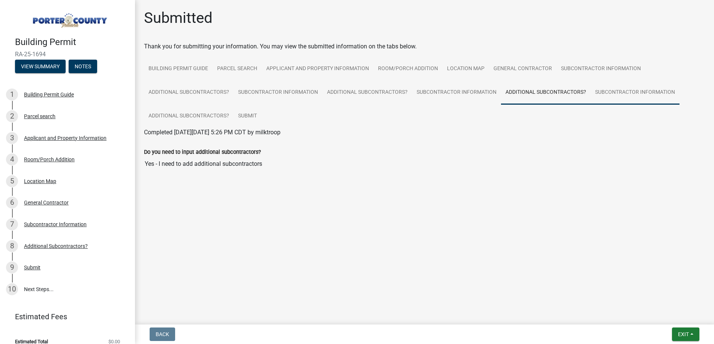
click at [598, 89] on link "Subcontractor Information" at bounding box center [634, 93] width 89 height 24
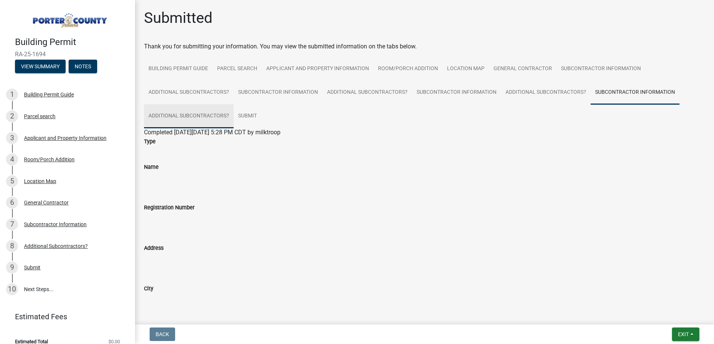
click at [181, 112] on link "Additional Subcontractors?" at bounding box center [189, 116] width 90 height 24
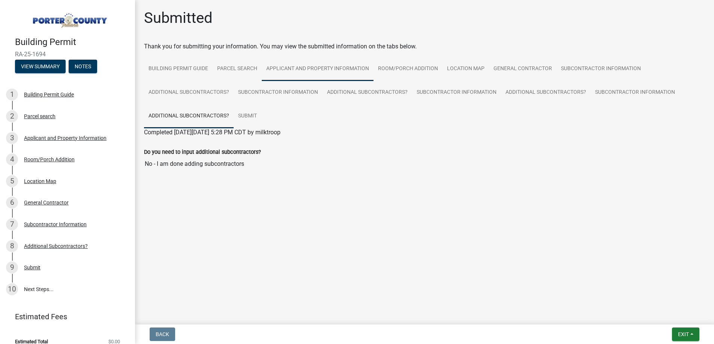
click at [340, 68] on link "Applicant and Property Information" at bounding box center [318, 69] width 112 height 24
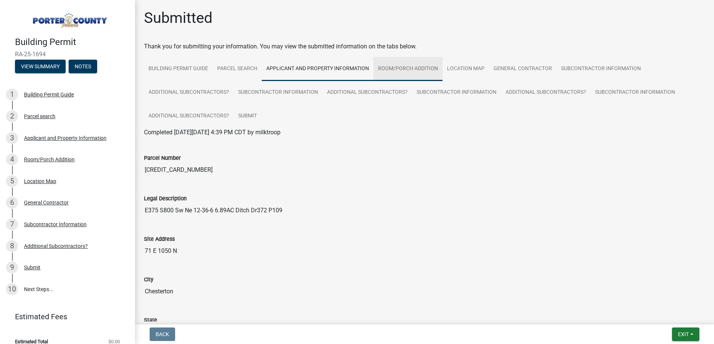
click at [395, 67] on link "Room/Porch Addition" at bounding box center [407, 69] width 69 height 24
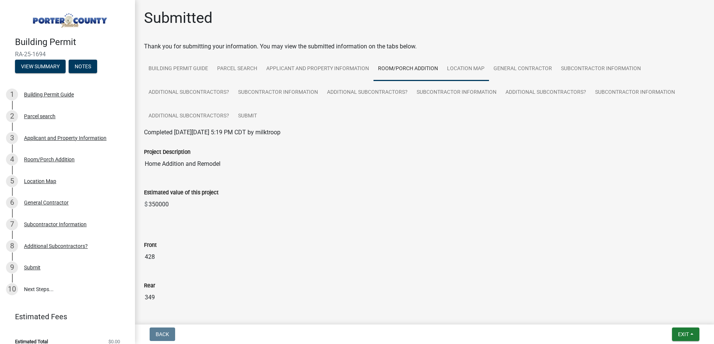
click at [457, 68] on link "Location Map" at bounding box center [465, 69] width 46 height 24
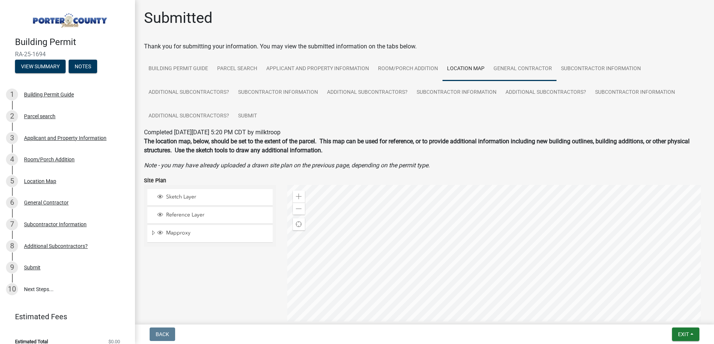
click at [516, 70] on link "General Contractor" at bounding box center [522, 69] width 67 height 24
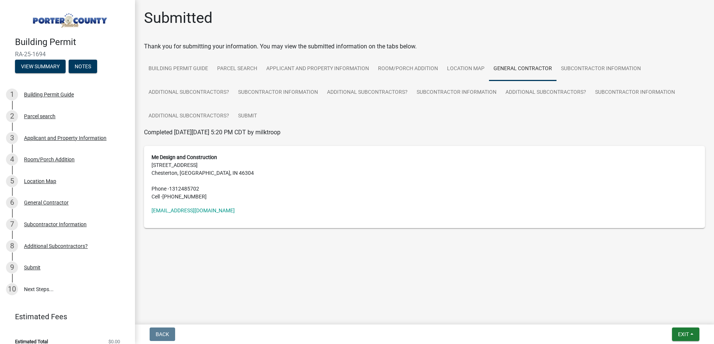
scroll to position [8, 0]
